Goal: Information Seeking & Learning: Learn about a topic

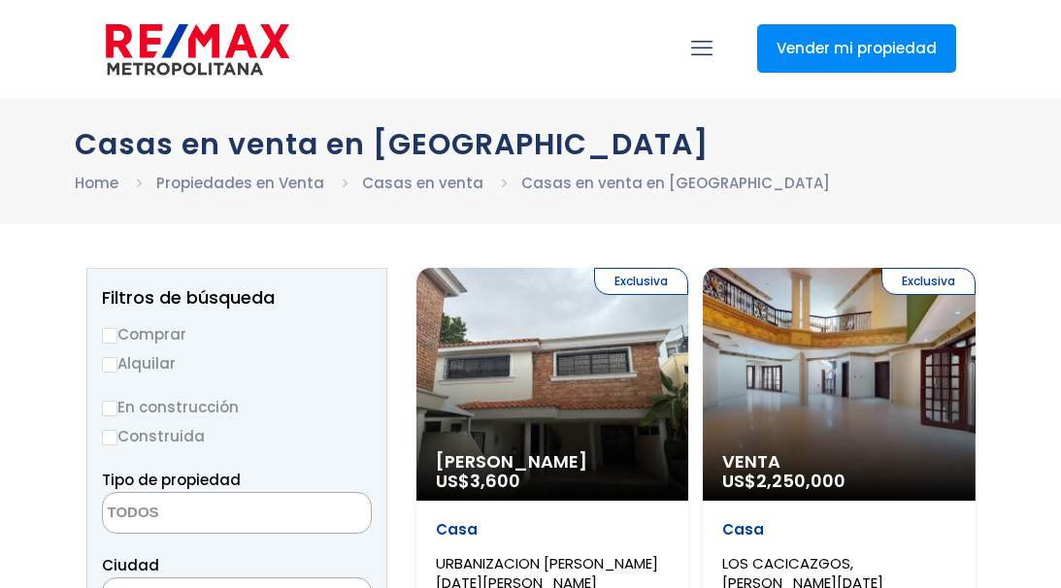
select select
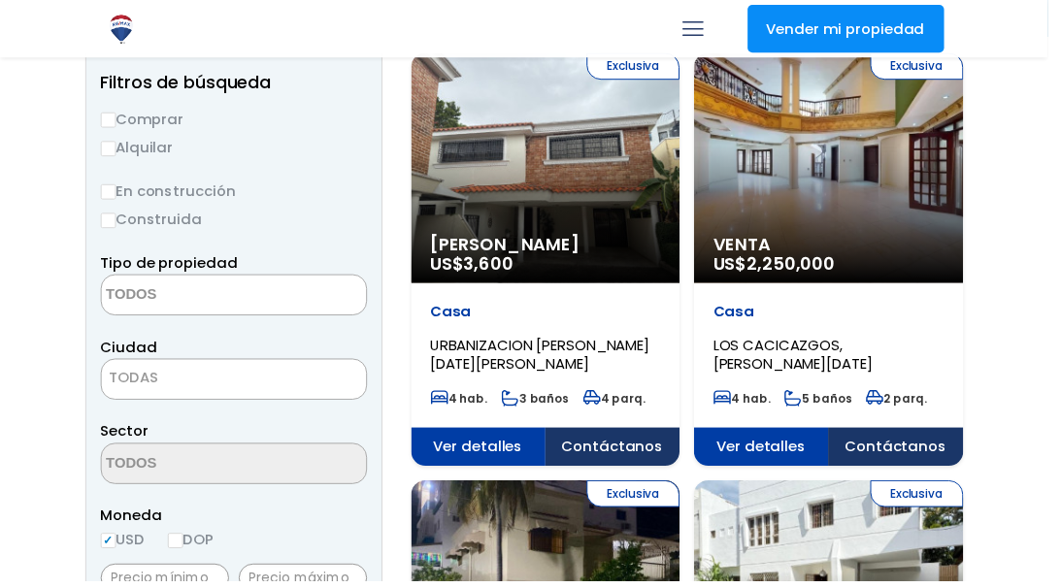
scroll to position [194, 0]
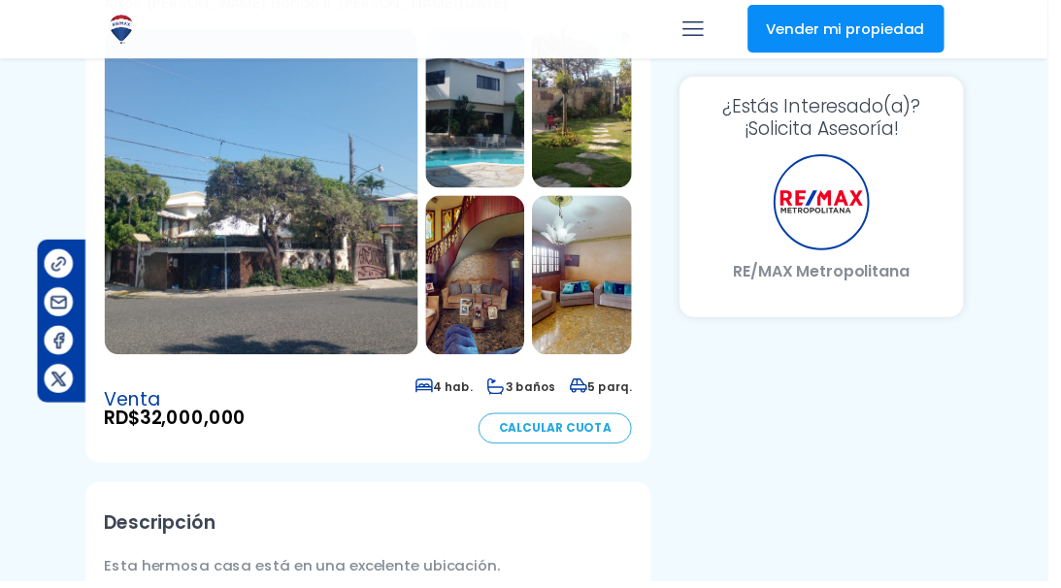
scroll to position [194, 214]
